Goal: Task Accomplishment & Management: Use online tool/utility

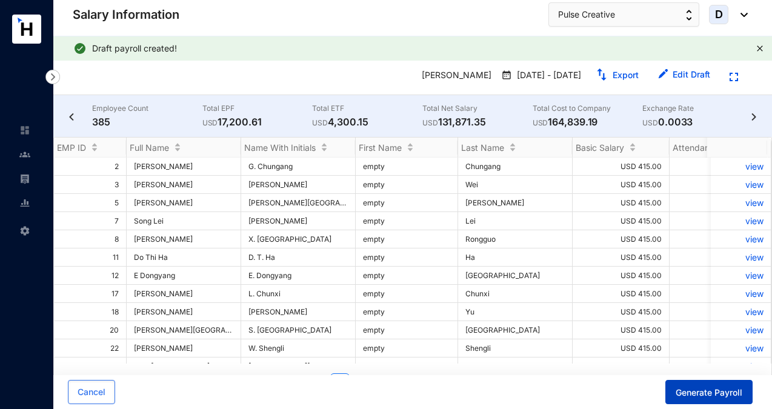
click at [711, 393] on span "Generate Payroll" at bounding box center [709, 393] width 67 height 12
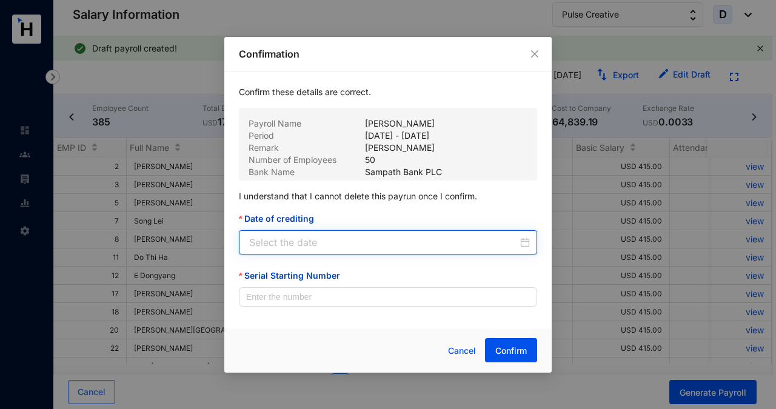
click at [411, 242] on input "Date of crediting" at bounding box center [383, 242] width 268 height 15
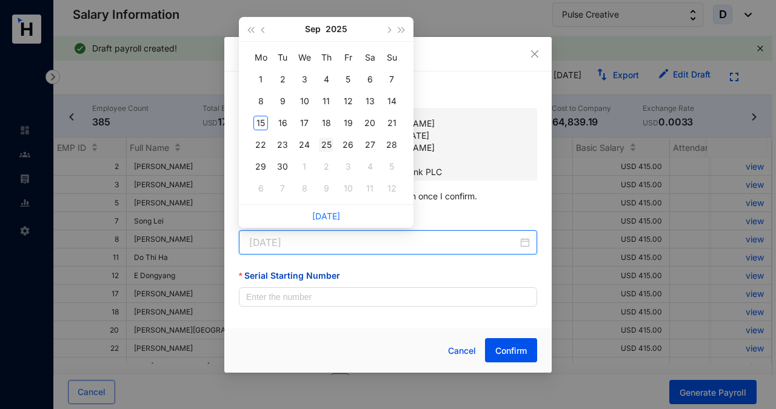
type input "[DATE]"
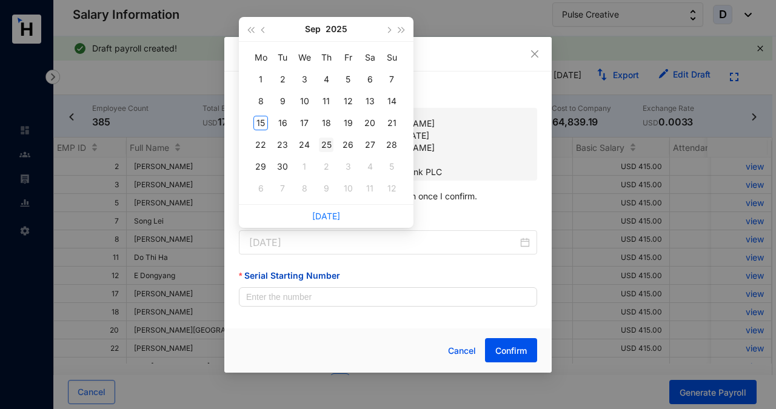
click at [329, 145] on div "25" at bounding box center [326, 145] width 15 height 15
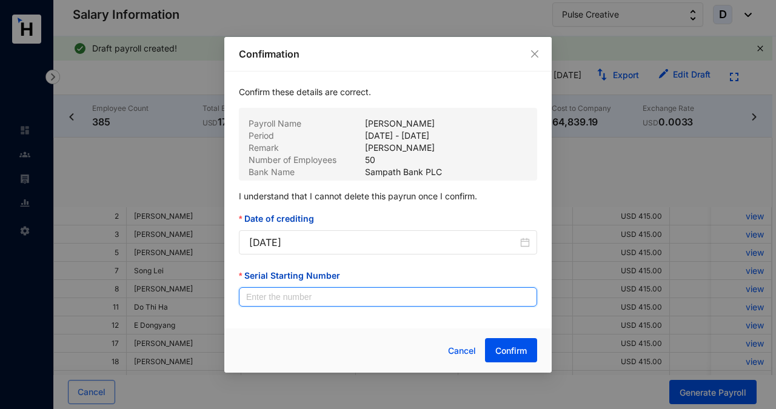
click at [259, 299] on input "Serial Starting Number" at bounding box center [388, 296] width 298 height 19
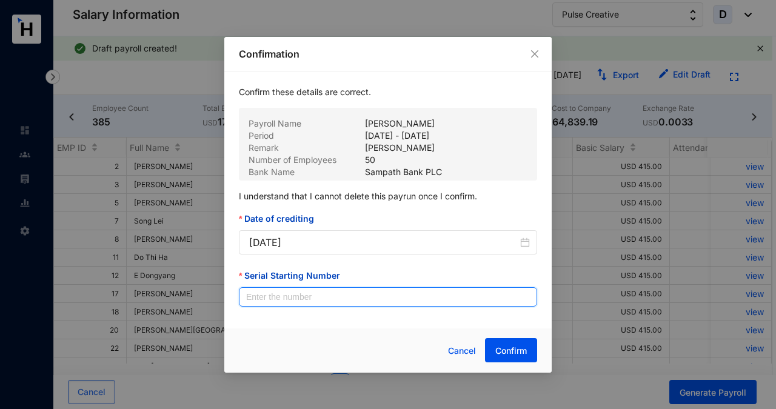
click at [262, 293] on input "Serial Starting Number" at bounding box center [388, 296] width 298 height 19
type input "00147"
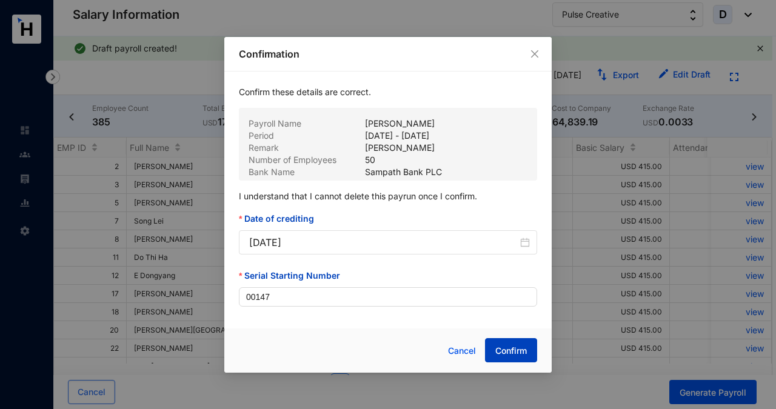
click at [515, 354] on span "Confirm" at bounding box center [511, 351] width 32 height 12
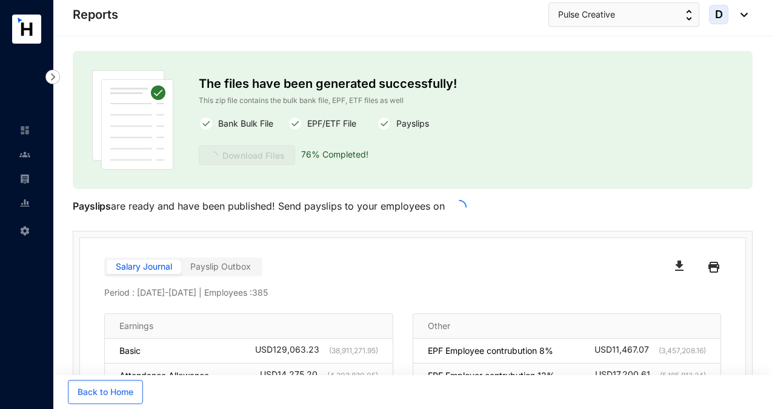
click at [182, 24] on div "Reports Pulse Creative D" at bounding box center [410, 14] width 675 height 24
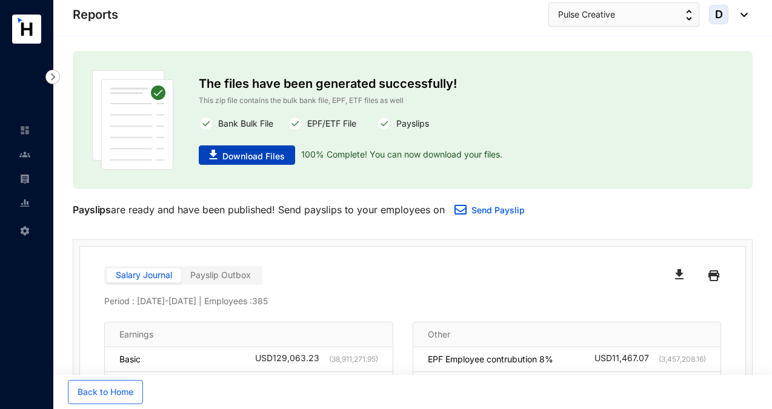
click at [238, 157] on span "Download Files" at bounding box center [253, 156] width 62 height 12
click at [26, 133] on img at bounding box center [24, 130] width 11 height 11
